Goal: Task Accomplishment & Management: Manage account settings

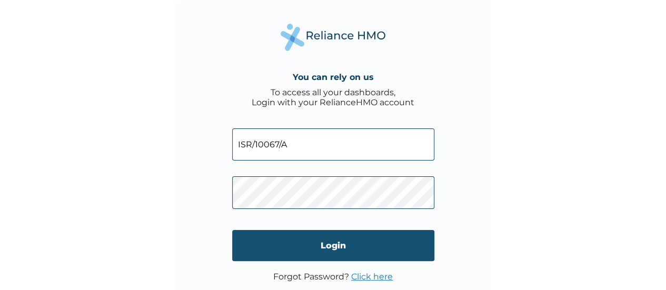
click at [335, 241] on input "Login" at bounding box center [333, 245] width 202 height 31
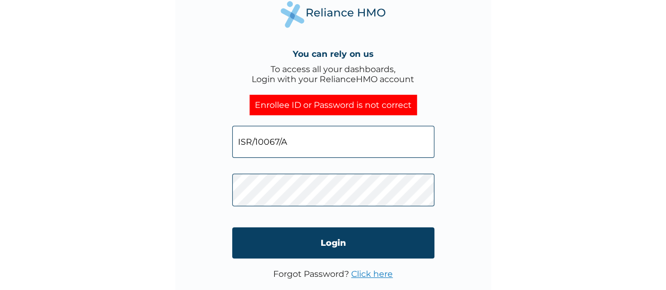
scroll to position [7, 0]
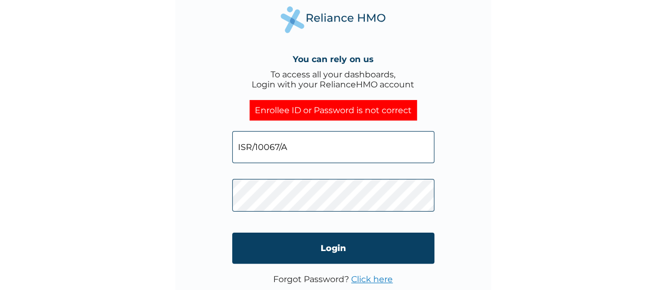
click at [369, 279] on link "Click here" at bounding box center [372, 279] width 42 height 10
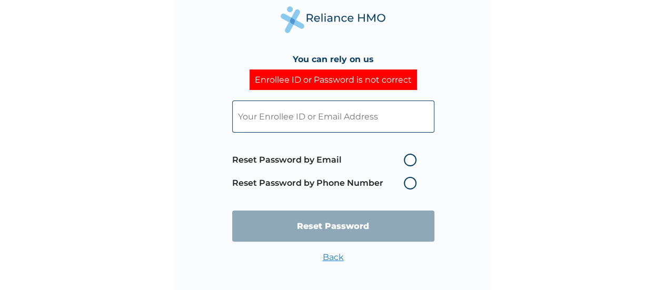
click at [407, 183] on label "Reset Password by Phone Number" at bounding box center [326, 183] width 189 height 13
click at [409, 184] on label "Reset Password by Phone Number" at bounding box center [326, 183] width 189 height 13
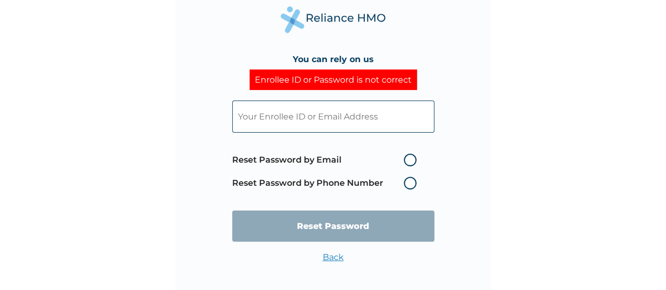
click at [410, 160] on label "Reset Password by Email" at bounding box center [326, 160] width 189 height 13
click at [406, 160] on input "Reset Password by Email" at bounding box center [397, 160] width 17 height 17
radio input "true"
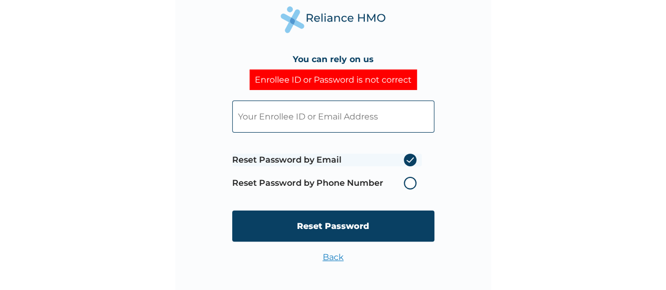
click at [410, 160] on label "Reset Password by Email" at bounding box center [326, 160] width 189 height 13
click at [406, 160] on input "Reset Password by Email" at bounding box center [397, 160] width 17 height 17
click at [410, 184] on label "Reset Password by Phone Number" at bounding box center [326, 183] width 189 height 13
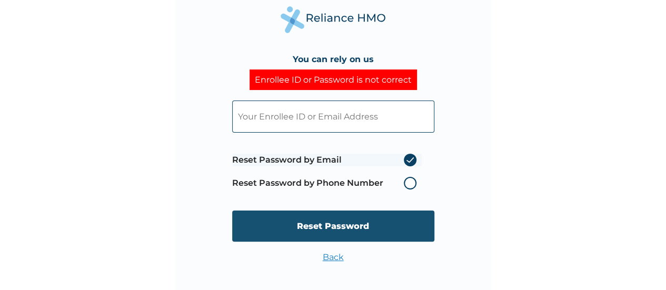
click at [350, 222] on input "Reset Password" at bounding box center [333, 225] width 202 height 31
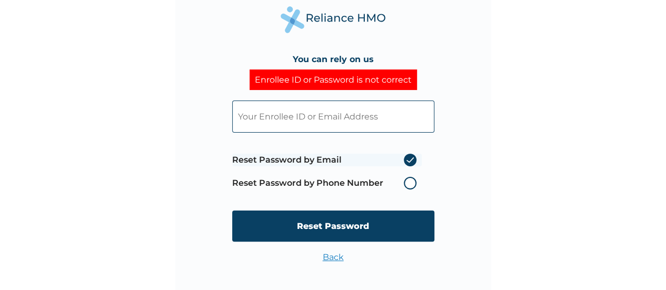
click at [319, 113] on input "text" at bounding box center [333, 116] width 202 height 32
type input "ISR/10067/A"
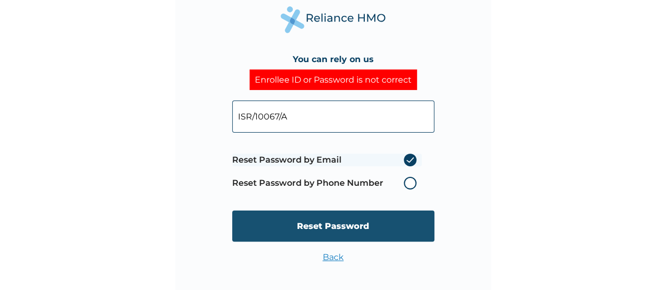
click at [338, 221] on input "Reset Password" at bounding box center [333, 225] width 202 height 31
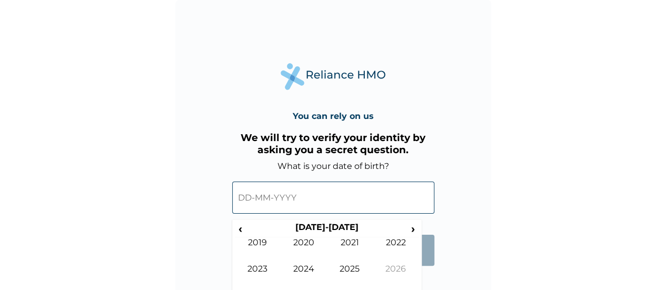
click at [283, 196] on input "text" at bounding box center [333, 198] width 202 height 32
click at [241, 227] on span "‹" at bounding box center [240, 228] width 11 height 13
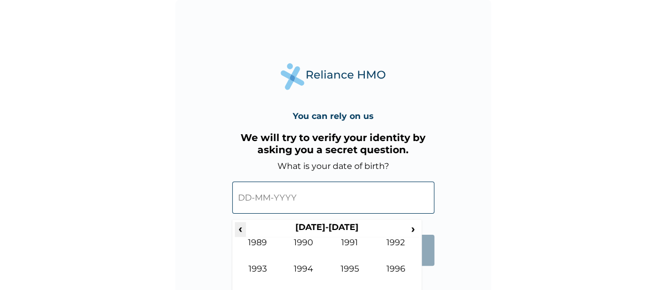
click at [241, 227] on span "‹" at bounding box center [240, 228] width 11 height 13
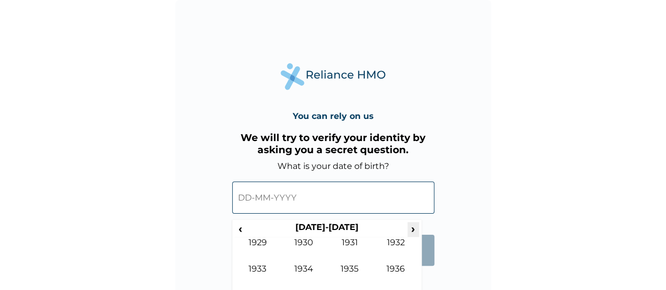
click at [409, 227] on span "›" at bounding box center [413, 228] width 12 height 13
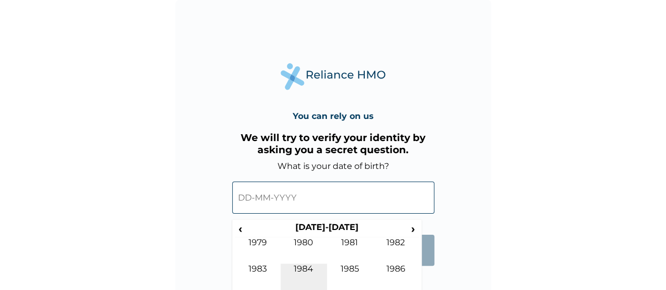
click at [311, 271] on td "1984" at bounding box center [303, 277] width 46 height 26
click at [308, 269] on td "Jun" at bounding box center [303, 277] width 46 height 26
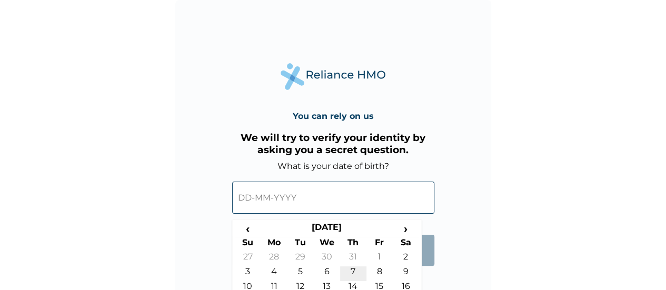
click at [350, 269] on td "7" at bounding box center [353, 273] width 26 height 15
type input "07-06-1984"
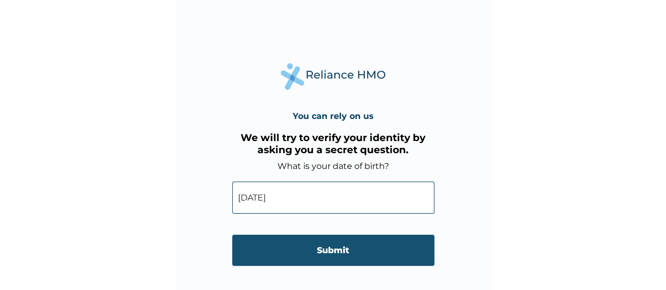
click at [354, 252] on input "Submit" at bounding box center [333, 250] width 202 height 31
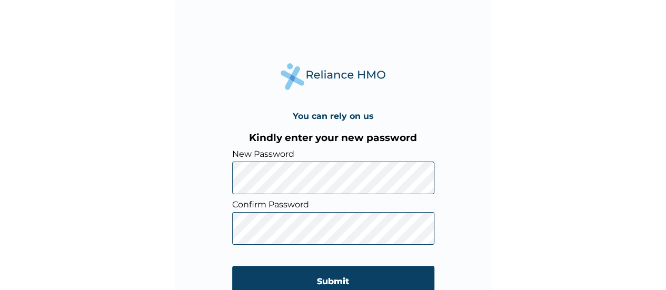
scroll to position [7, 0]
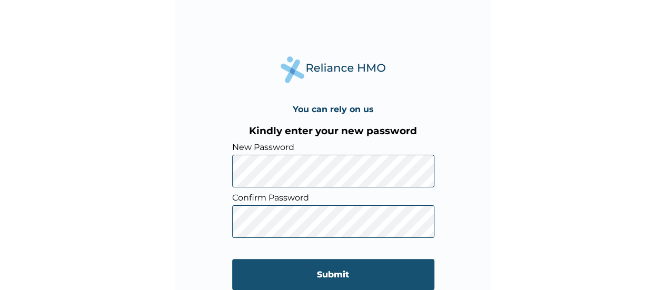
click at [348, 268] on input "Submit" at bounding box center [333, 274] width 202 height 31
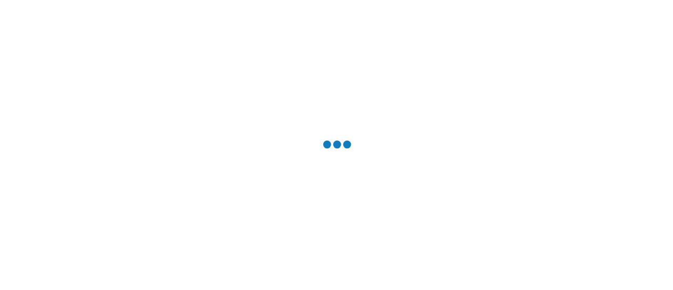
scroll to position [0, 0]
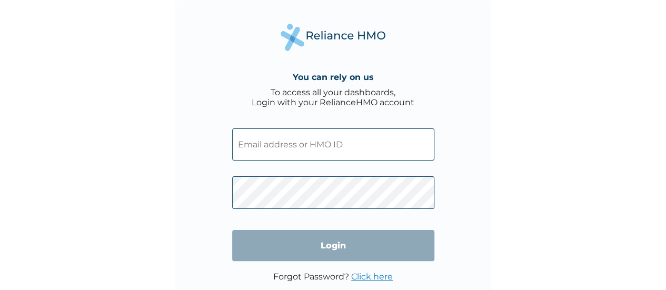
type input "isr/10067/a"
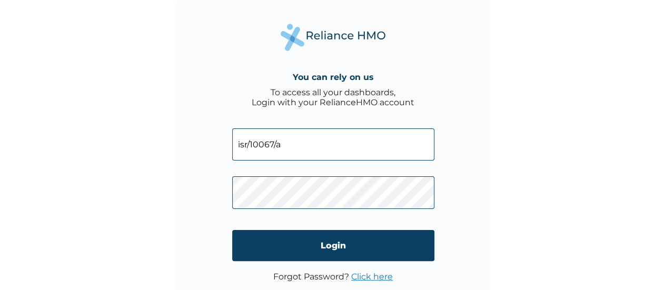
click at [551, 139] on div "You can rely on us To access all your dashboards, Login with your RelianceHMO a…" at bounding box center [333, 145] width 666 height 290
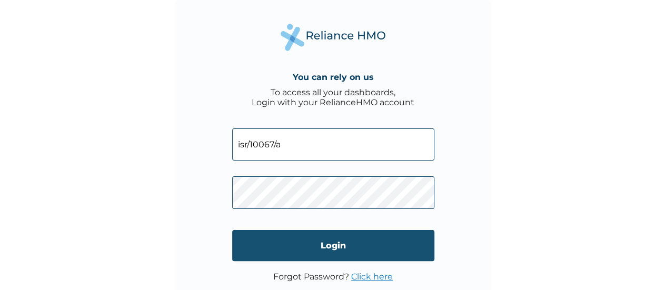
click at [314, 245] on input "Login" at bounding box center [333, 245] width 202 height 31
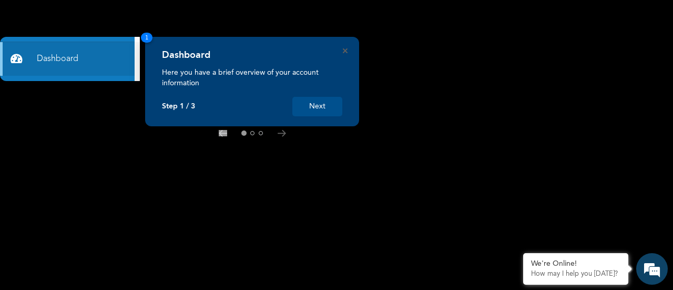
click at [311, 108] on button "Next" at bounding box center [318, 106] width 50 height 19
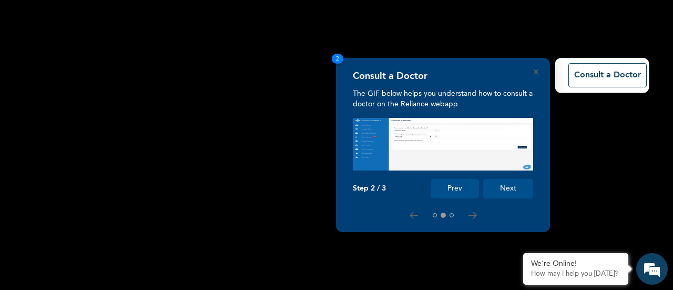
click at [505, 183] on button "Next" at bounding box center [509, 188] width 50 height 19
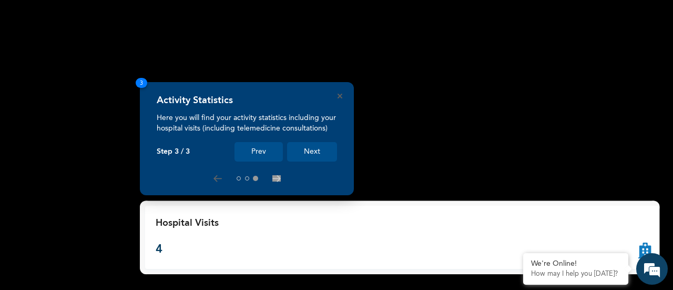
click at [315, 152] on button "Next" at bounding box center [312, 151] width 50 height 19
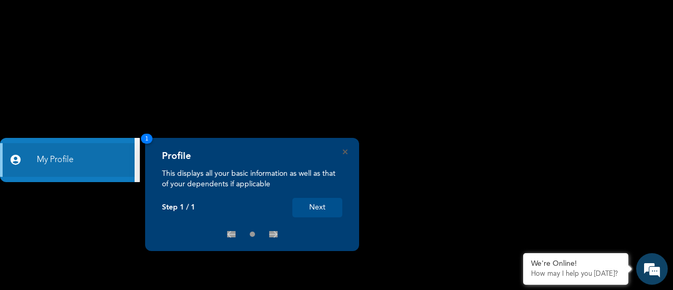
click at [310, 208] on button "Next" at bounding box center [318, 207] width 50 height 19
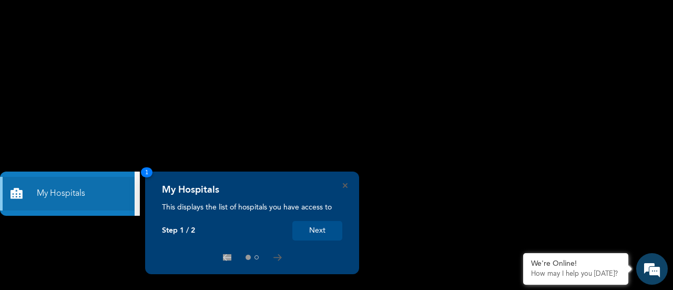
click at [320, 237] on button "Next" at bounding box center [318, 230] width 50 height 19
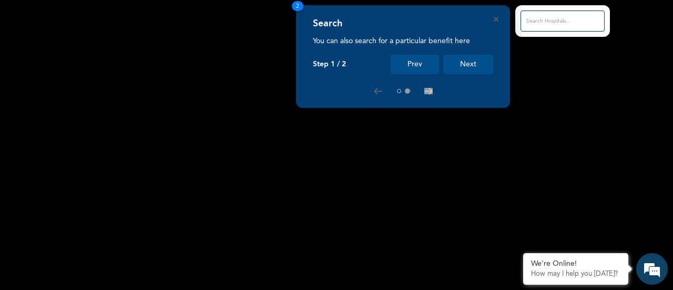
click at [465, 64] on button "Next" at bounding box center [469, 64] width 50 height 19
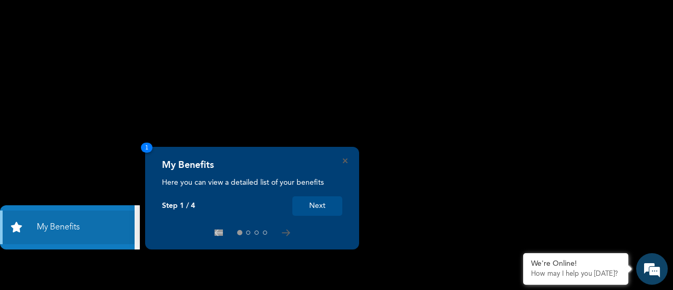
click at [282, 107] on rect at bounding box center [336, 145] width 673 height 290
